Goal: Task Accomplishment & Management: Manage account settings

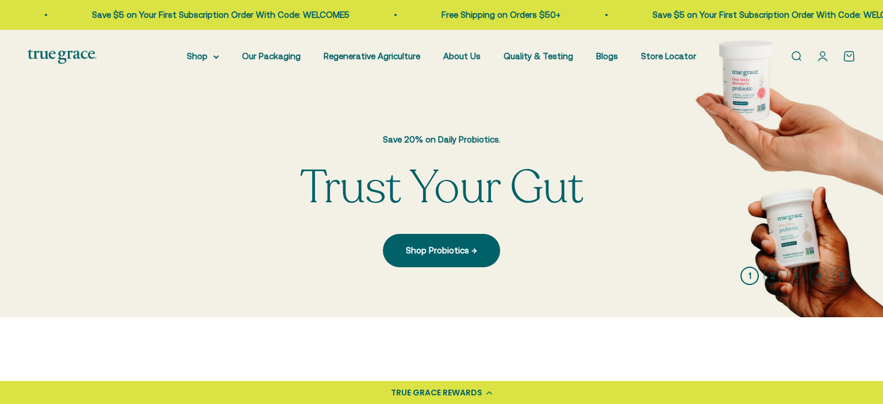
click at [825, 58] on link "Open account page" at bounding box center [822, 56] width 13 height 13
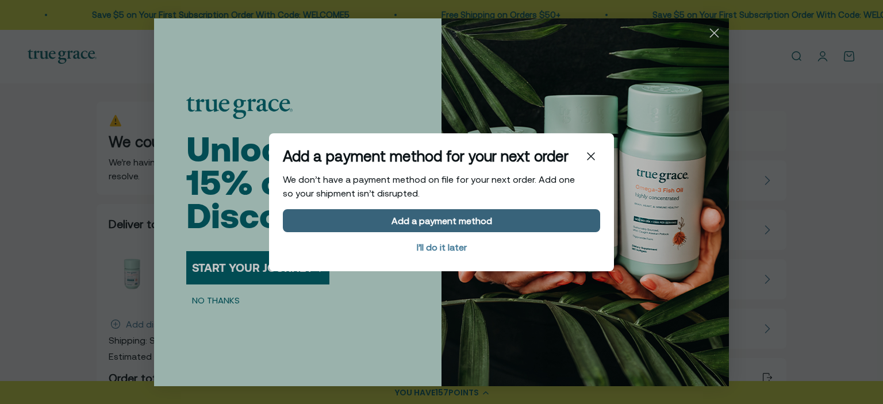
click at [445, 218] on div "Add a payment method" at bounding box center [441, 220] width 101 height 9
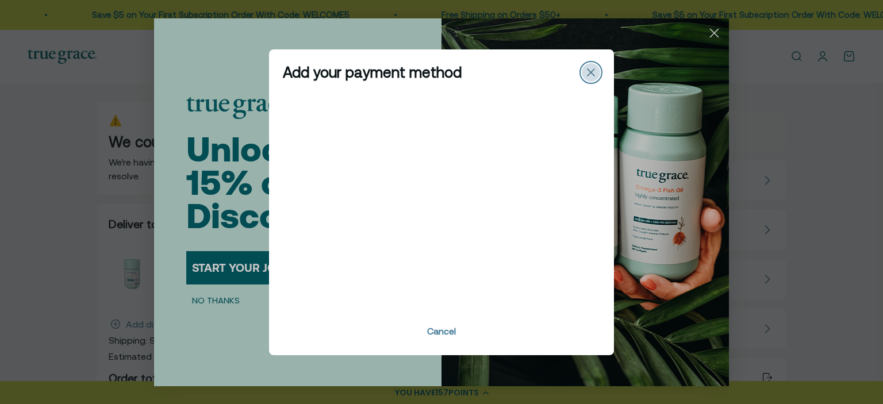
click at [595, 72] on div "Close" at bounding box center [591, 72] width 18 height 18
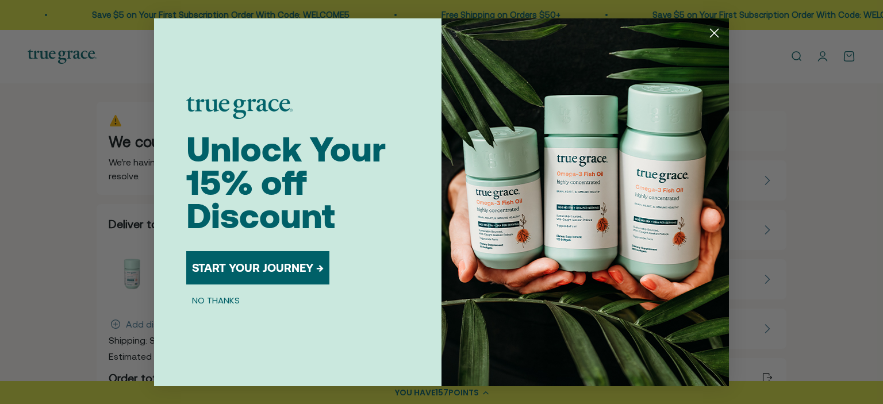
click at [714, 32] on icon "Close dialog" at bounding box center [714, 33] width 8 height 8
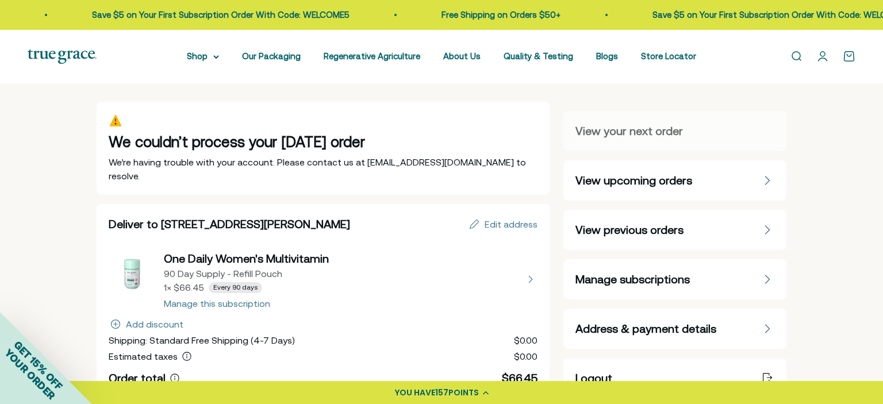
click at [611, 325] on span "Address & payment details" at bounding box center [645, 329] width 141 height 16
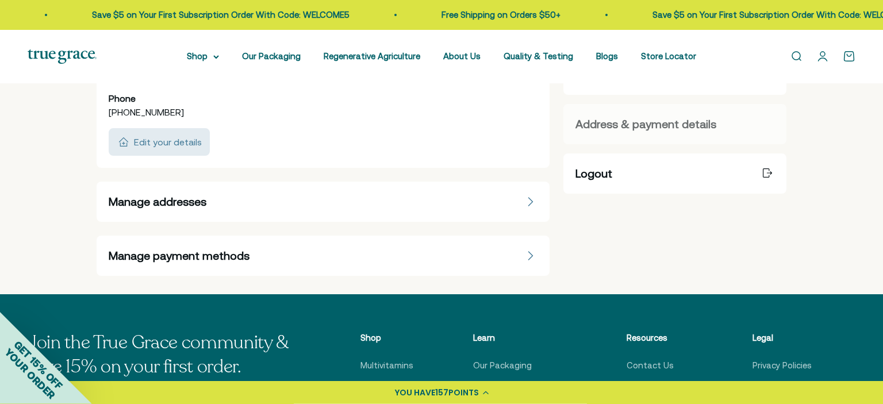
scroll to position [206, 0]
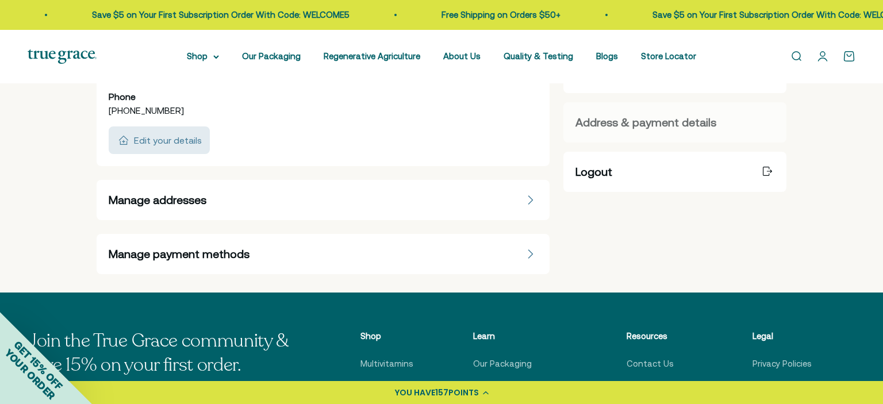
click at [505, 253] on div "Manage payment methods" at bounding box center [323, 254] width 429 height 16
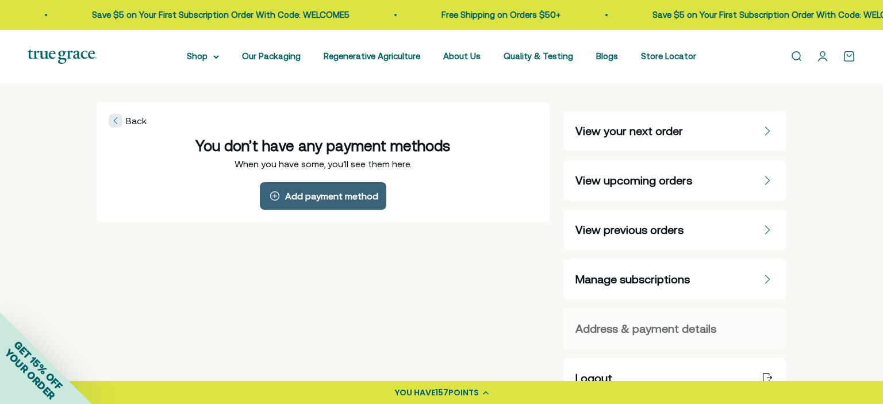
click at [326, 195] on div "Add payment method" at bounding box center [331, 195] width 93 height 9
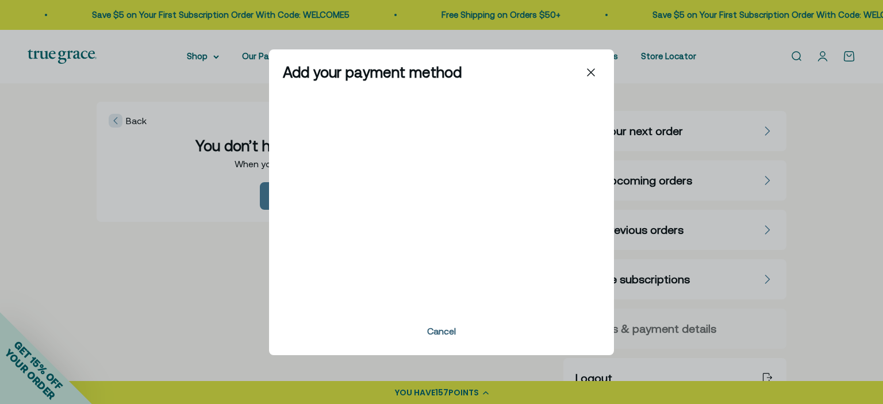
click at [443, 327] on div "Cancel" at bounding box center [441, 330] width 29 height 9
